Goal: Task Accomplishment & Management: Use online tool/utility

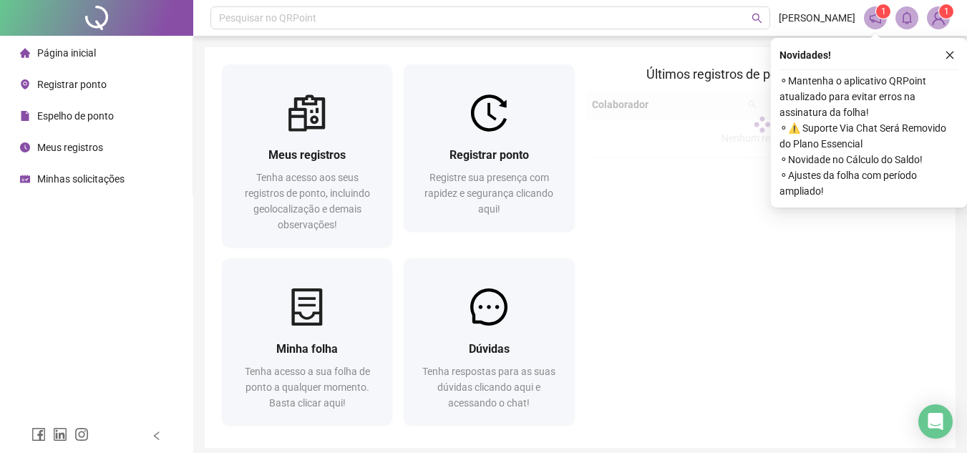
click at [69, 86] on span "Registrar ponto" at bounding box center [71, 84] width 69 height 11
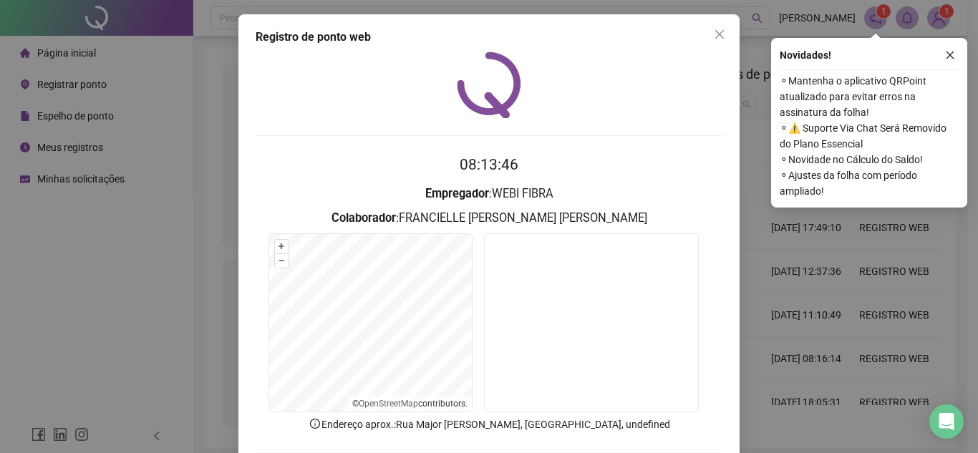
scroll to position [74, 0]
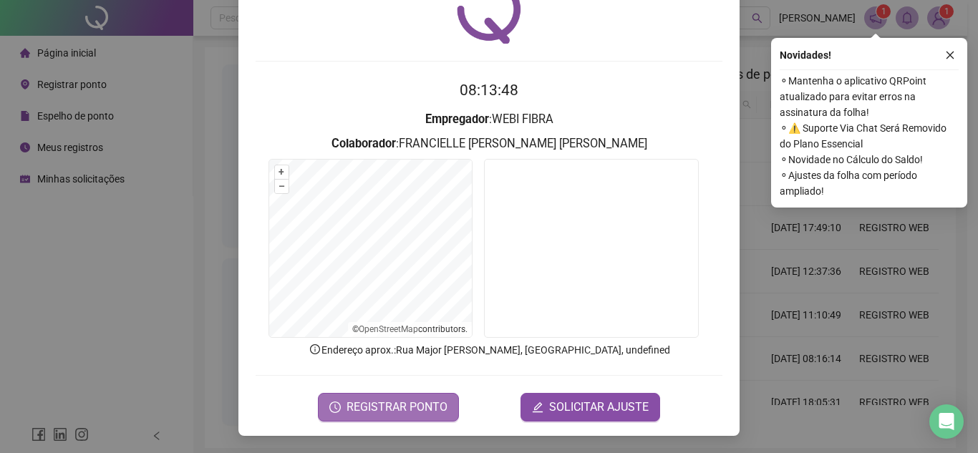
click at [391, 414] on span "REGISTRAR PONTO" at bounding box center [396, 407] width 101 height 17
